Goal: Complete application form: Complete application form

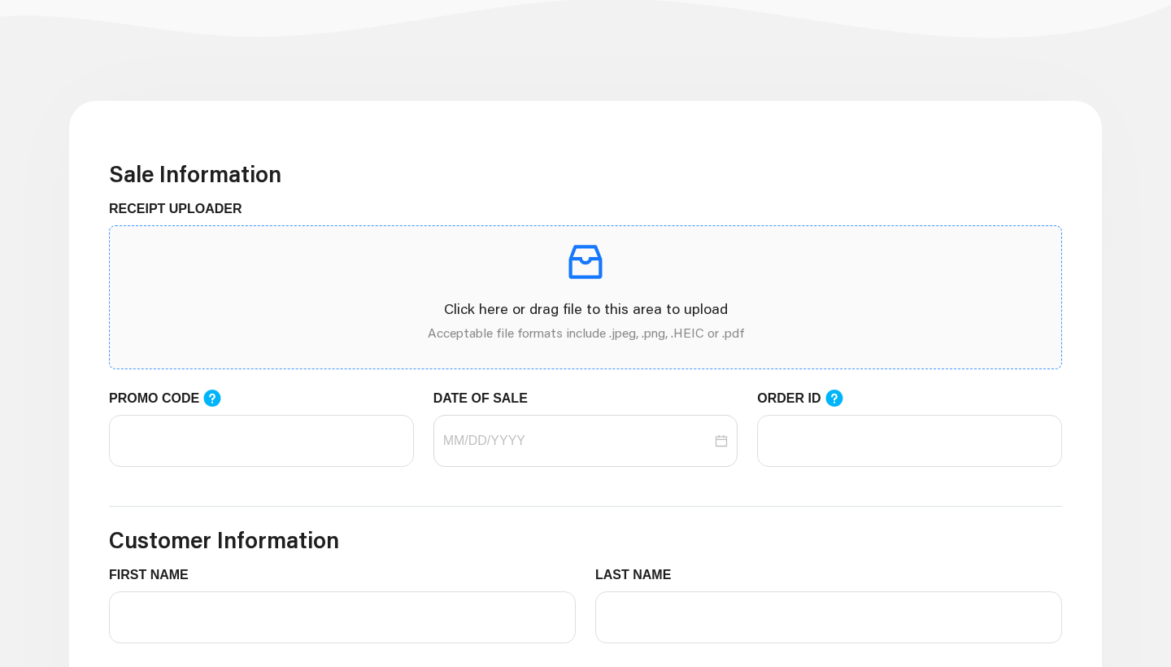
scroll to position [363, 0]
click at [671, 281] on p at bounding box center [586, 263] width 926 height 46
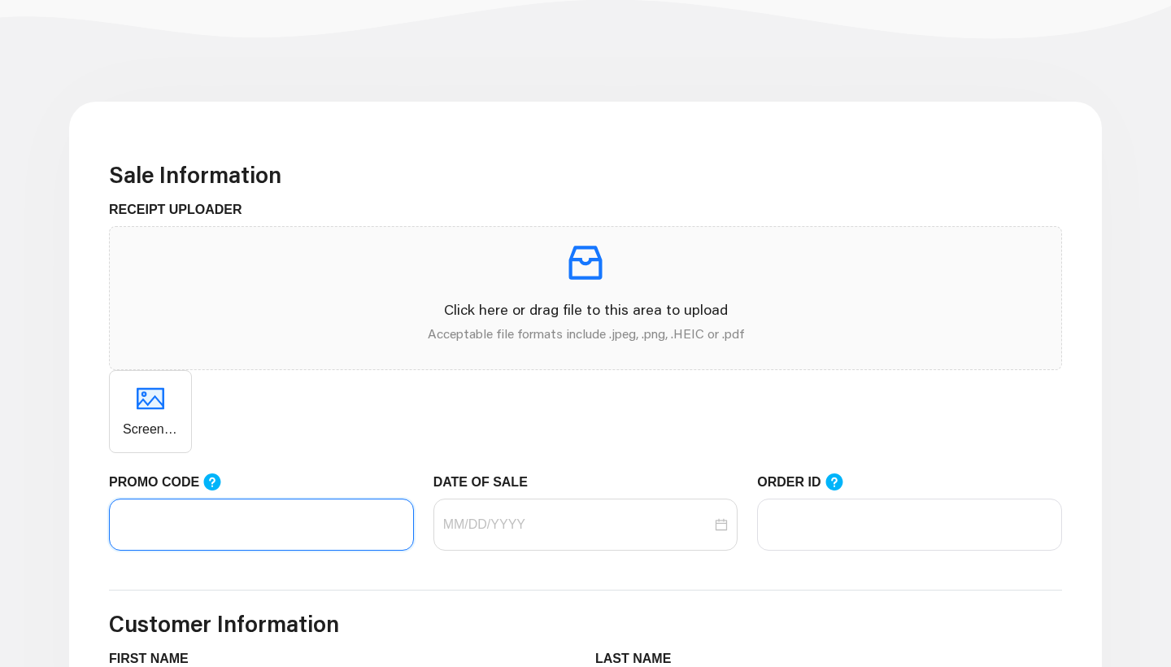
click at [285, 534] on input "PROMO CODE" at bounding box center [261, 525] width 305 height 52
drag, startPoint x: 207, startPoint y: 531, endPoint x: 17, endPoint y: 521, distance: 190.6
click at [576, 503] on div at bounding box center [586, 525] width 305 height 52
type input "LIFEMART20"
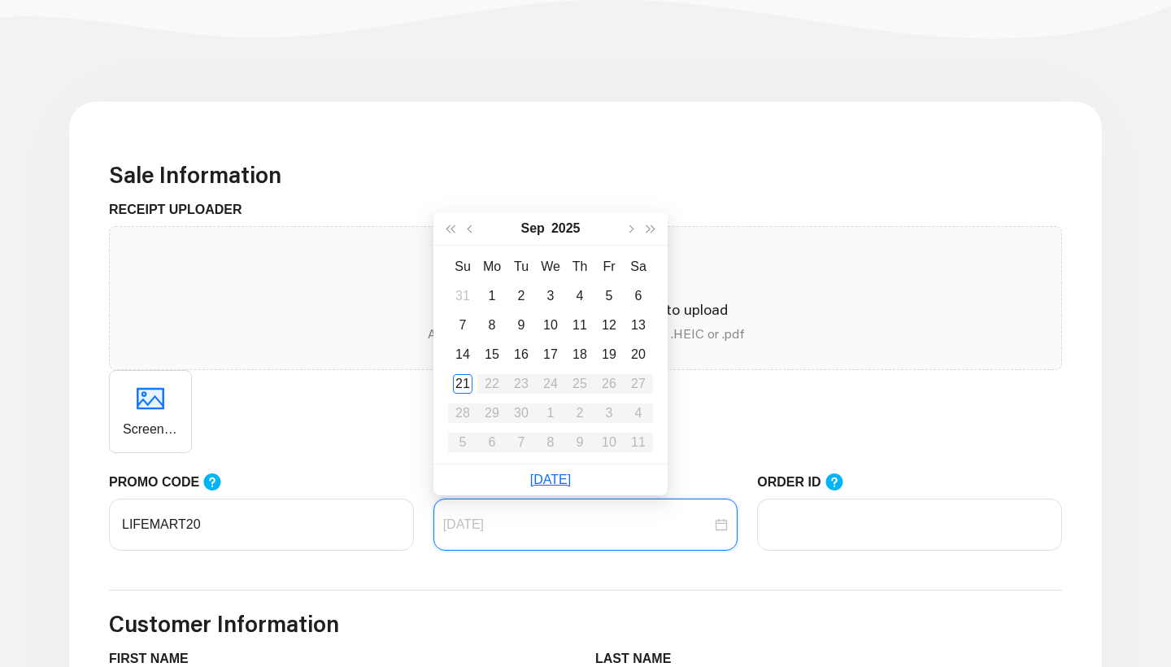
type input "[DATE]"
click at [464, 383] on div "21" at bounding box center [463, 384] width 20 height 20
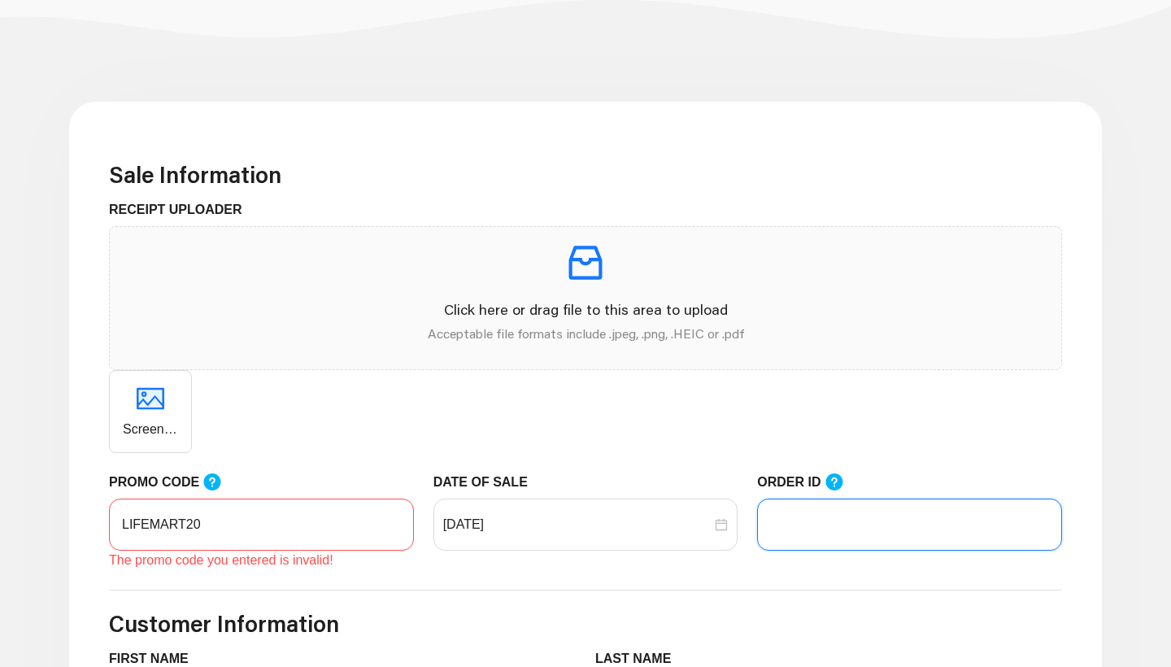
click at [832, 539] on input "ORDER ID" at bounding box center [909, 525] width 305 height 52
paste input "101973685"
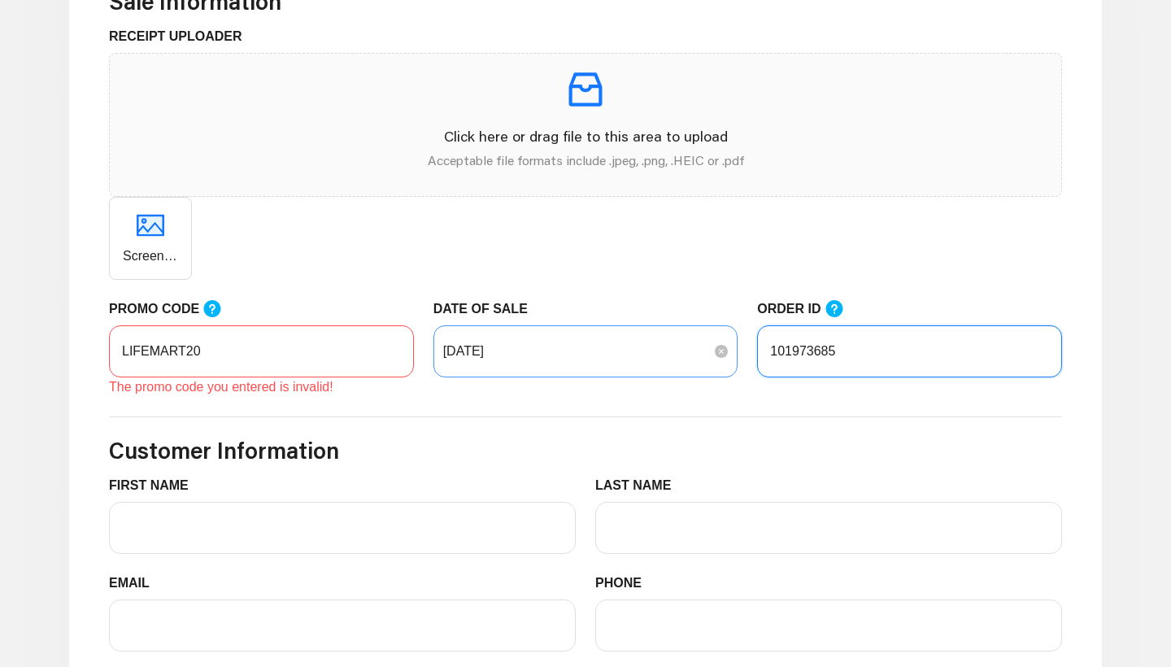
scroll to position [536, 0]
type input "101973685"
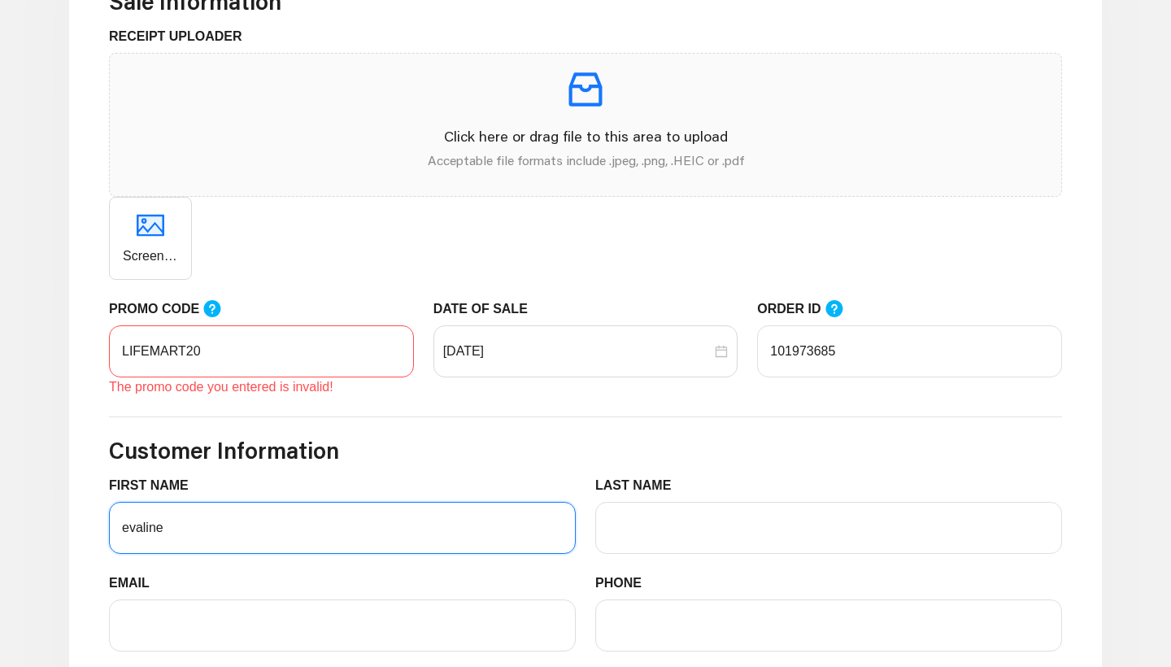
type input "evaline"
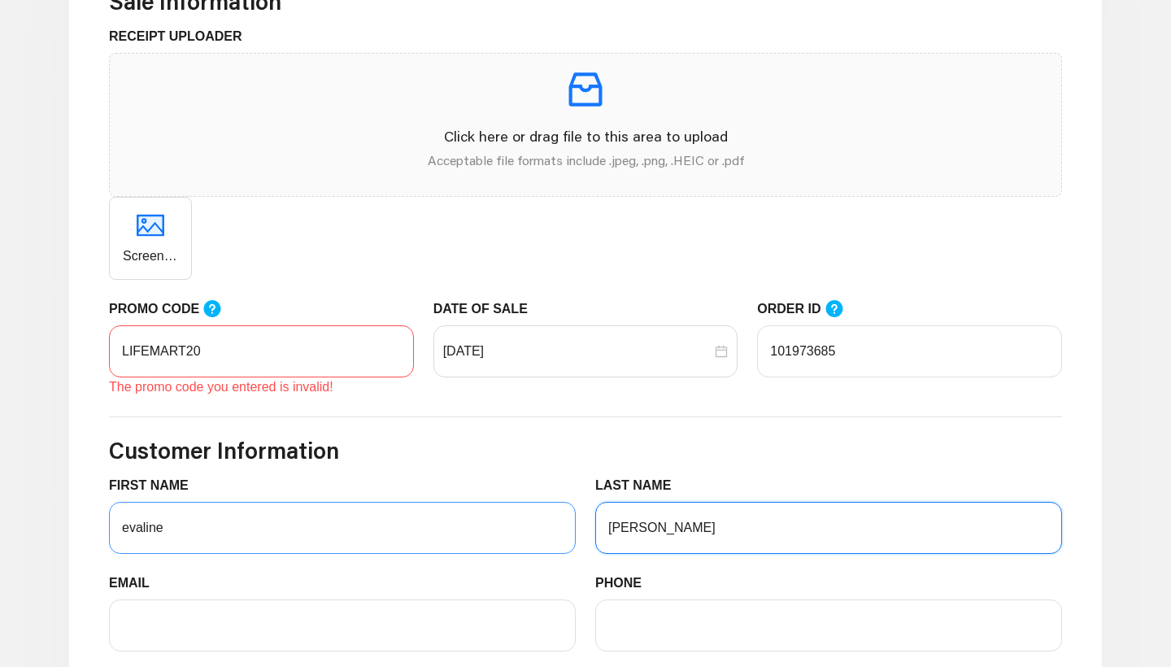
type input "[PERSON_NAME]"
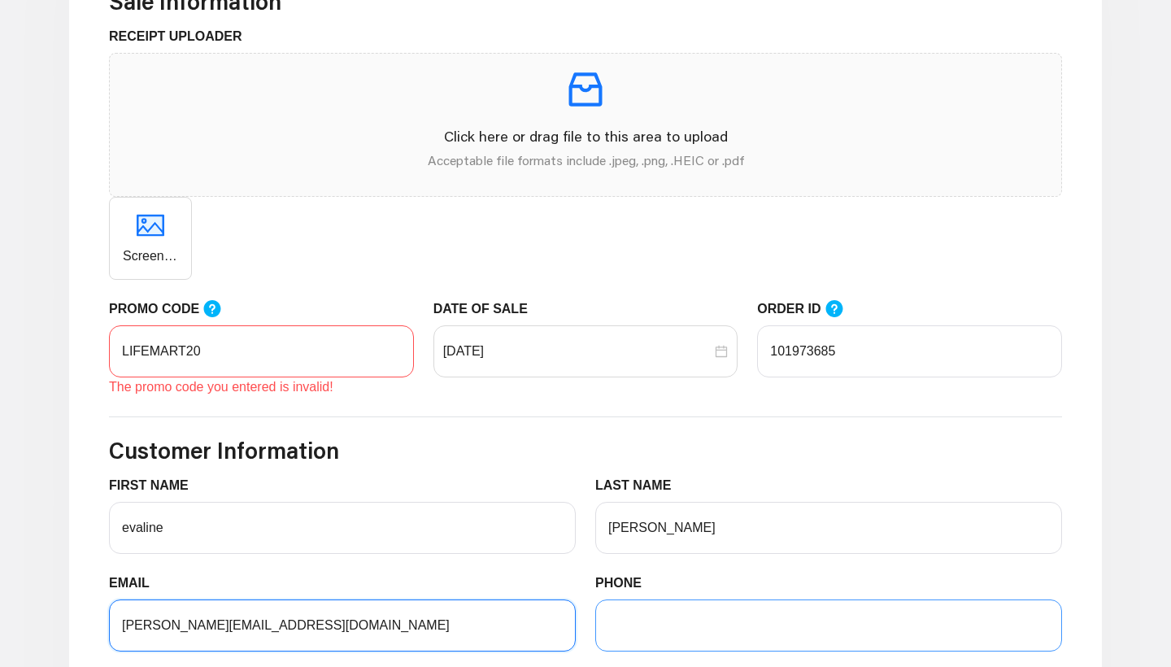
type input "[PERSON_NAME][EMAIL_ADDRESS][DOMAIN_NAME]"
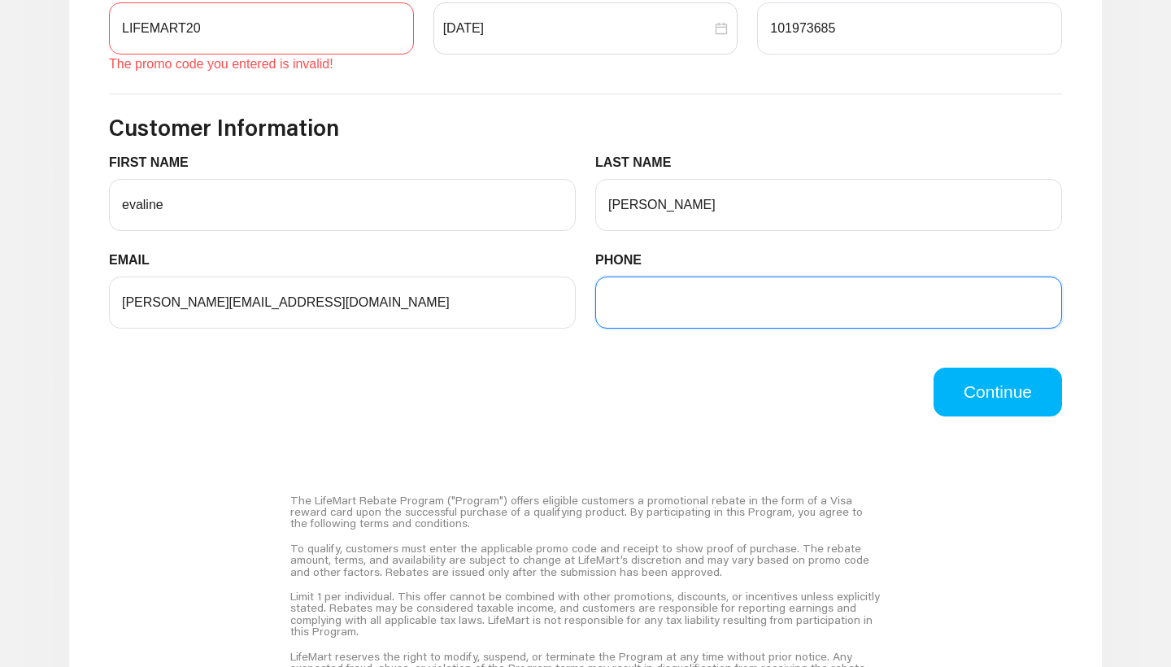
scroll to position [860, 0]
type input "4244893133"
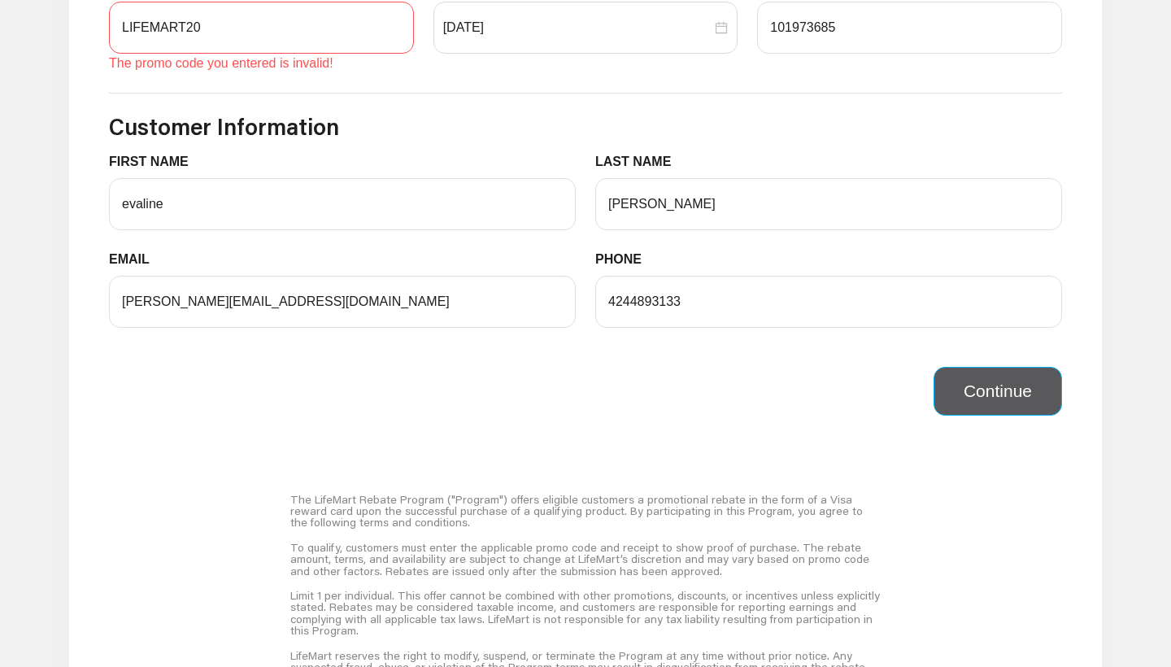
click at [978, 394] on button "Continue" at bounding box center [998, 391] width 129 height 49
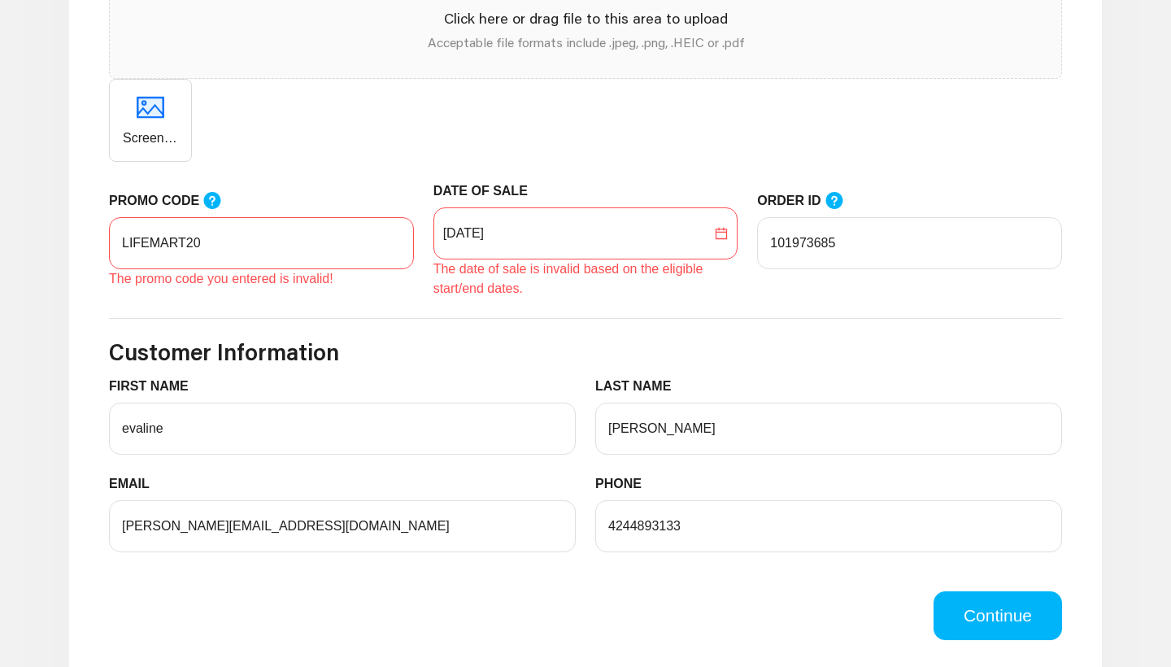
scroll to position [654, 0]
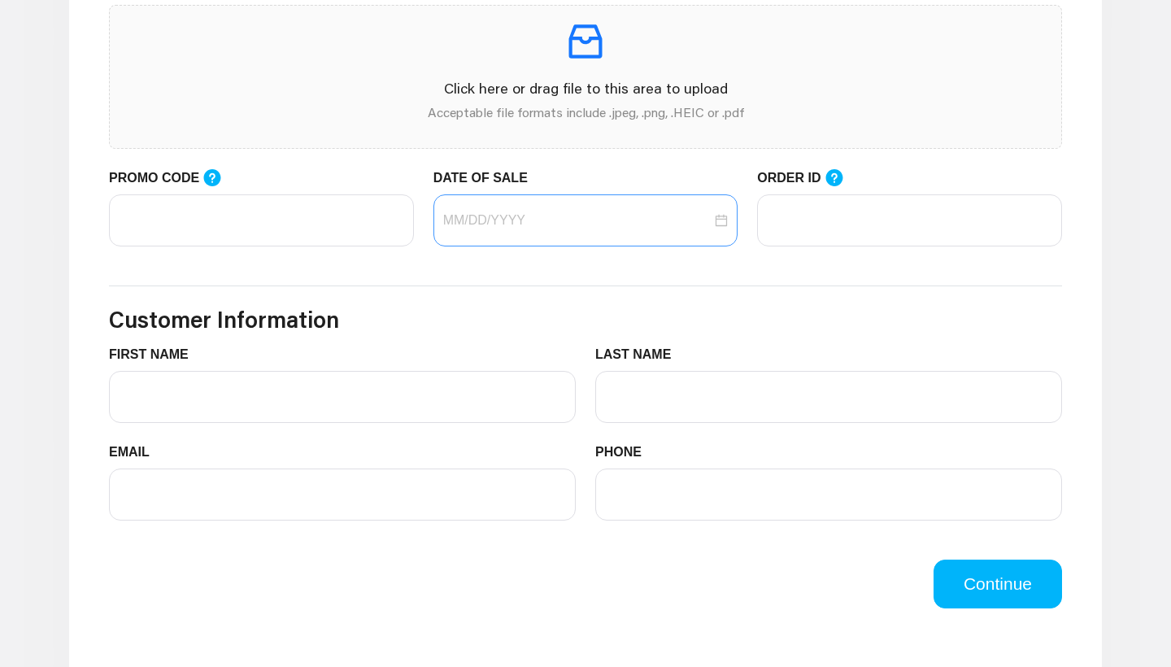
scroll to position [585, 0]
